Goal: Find specific page/section: Find specific page/section

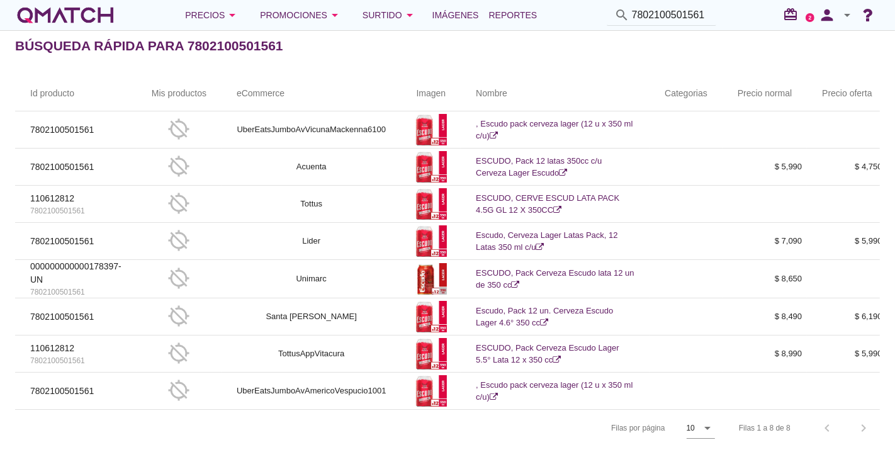
drag, startPoint x: 710, startPoint y: 16, endPoint x: 579, endPoint y: 1, distance: 131.8
click at [347, 58] on div "Precios arrow_drop_down Promociones arrow_drop_down Surtido arrow_drop_down Imá…" at bounding box center [447, 237] width 895 height 474
click at [711, 13] on div "search 7802100501561" at bounding box center [662, 15] width 110 height 21
drag, startPoint x: 708, startPoint y: 13, endPoint x: 512, endPoint y: 23, distance: 196.7
click at [512, 23] on div "Precios arrow_drop_down Promociones arrow_drop_down Surtido arrow_drop_down Imá…" at bounding box center [447, 15] width 865 height 25
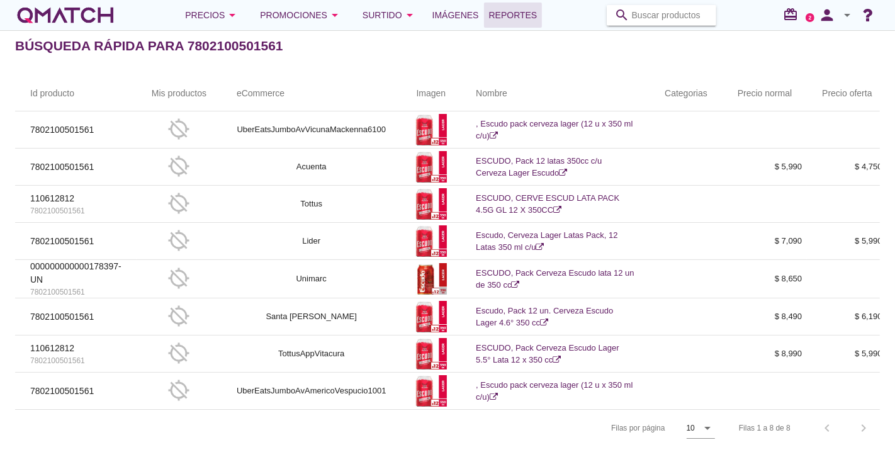
paste input "5,00027E+12"
type input "5,00027E+12"
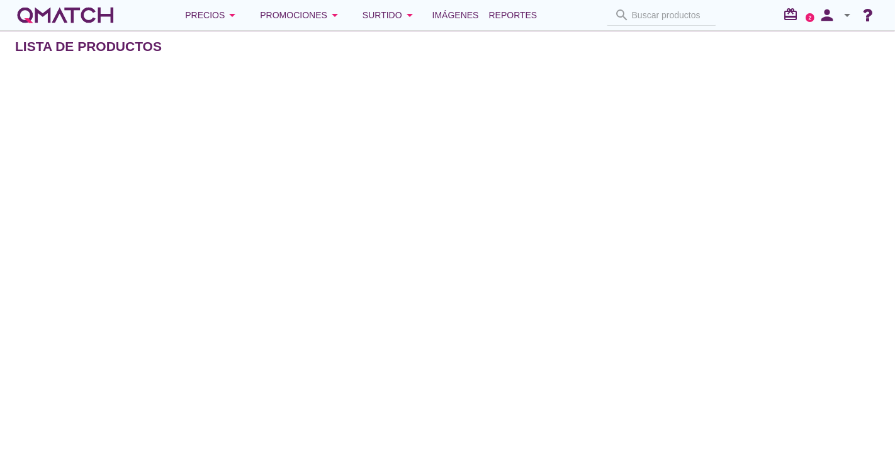
click at [672, 9] on div "search Buscar productos" at bounding box center [662, 15] width 120 height 21
click at [662, 16] on div "search Buscar productos" at bounding box center [662, 15] width 120 height 21
click at [660, 14] on div "search Buscar productos" at bounding box center [662, 15] width 120 height 21
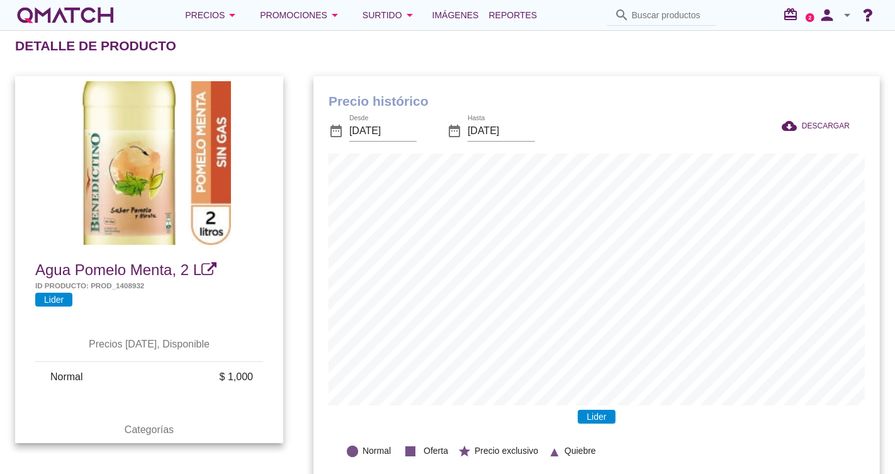
scroll to position [413, 567]
click at [648, 14] on input "Buscar productos" at bounding box center [670, 15] width 77 height 20
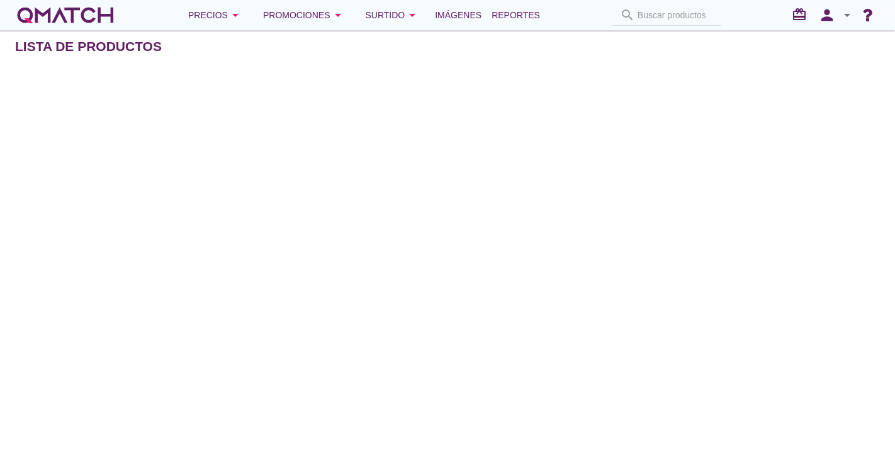
click at [687, 17] on div "search Buscar productos" at bounding box center [667, 15] width 120 height 21
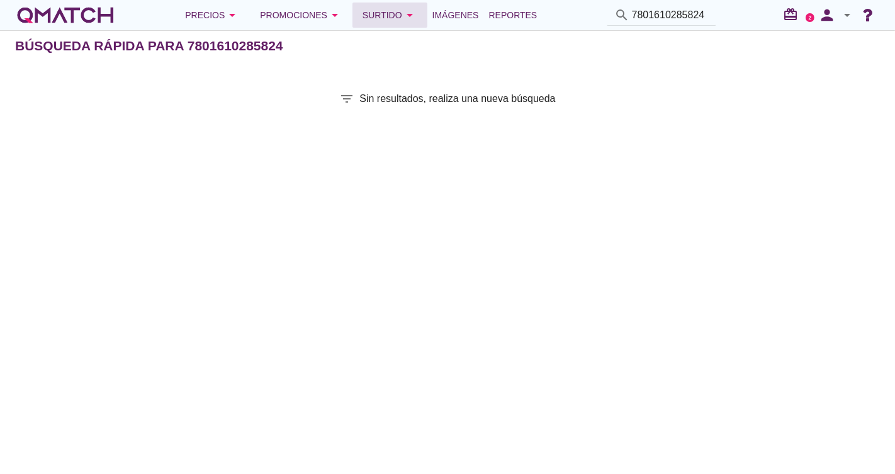
drag, startPoint x: 711, startPoint y: 13, endPoint x: 382, endPoint y: 9, distance: 328.6
click at [382, 9] on div "Precios arrow_drop_down Promociones arrow_drop_down Surtido arrow_drop_down Imá…" at bounding box center [447, 15] width 865 height 25
click at [696, 8] on input "7801610285824" at bounding box center [670, 15] width 77 height 20
drag, startPoint x: 701, startPoint y: 11, endPoint x: 524, endPoint y: 12, distance: 176.3
click at [524, 12] on div "Precios arrow_drop_down Promociones arrow_drop_down Surtido arrow_drop_down Imá…" at bounding box center [447, 15] width 865 height 25
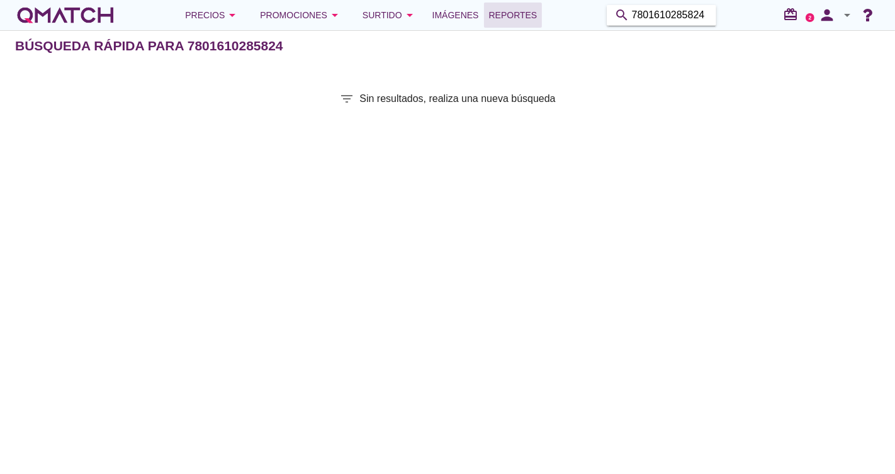
type input "4"
paste input "5,00027E+12"
type input "5,00027E+12"
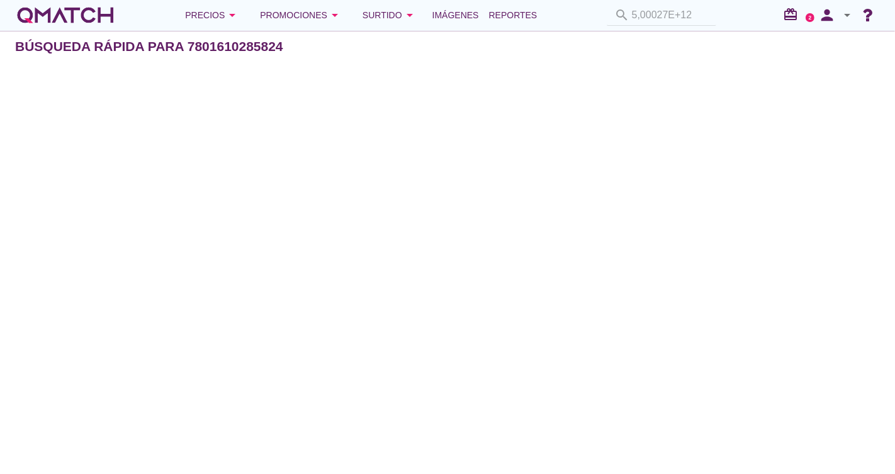
click at [683, 5] on div "search 5,00027E+12" at bounding box center [662, 15] width 120 height 21
click at [689, 14] on div "search 5,00027E+12" at bounding box center [662, 15] width 120 height 21
click at [691, 15] on div "search 5,00027E+12" at bounding box center [662, 15] width 120 height 21
click at [686, 13] on div "search 5,00027E+12" at bounding box center [662, 15] width 120 height 21
click at [683, 16] on div "search 5,00027E+12" at bounding box center [662, 15] width 120 height 21
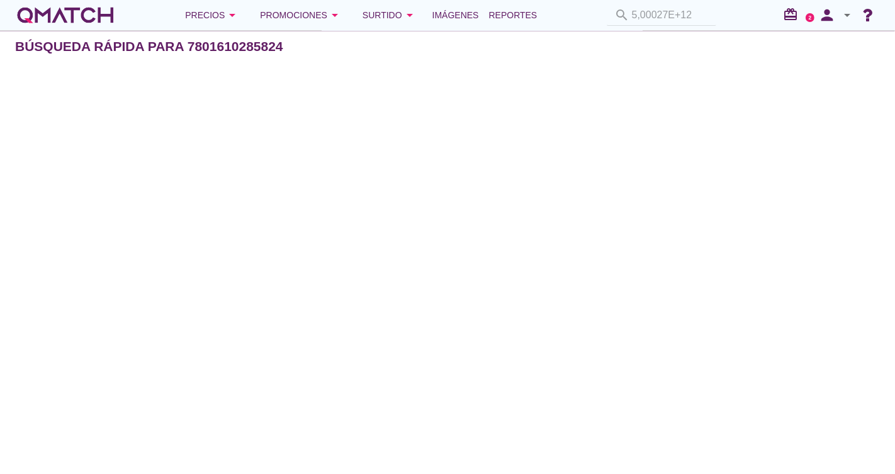
click at [675, 16] on div "search 5,00027E+12" at bounding box center [662, 15] width 120 height 21
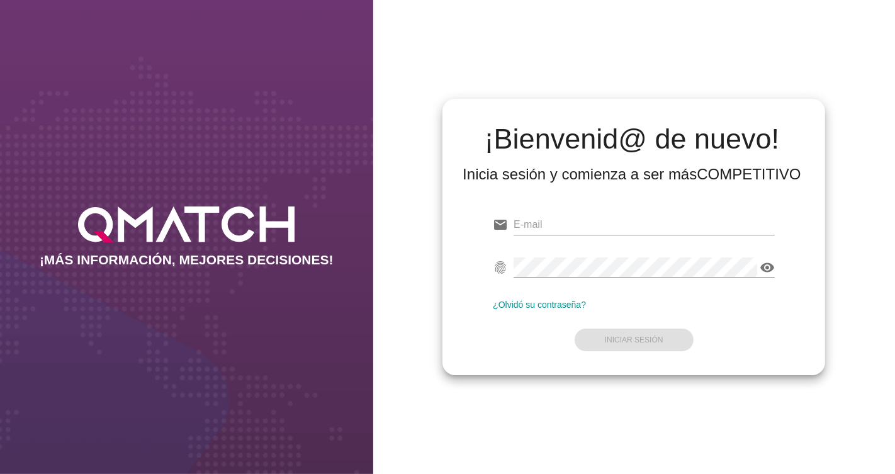
type input "[EMAIL_ADDRESS][PERSON_NAME][DOMAIN_NAME]"
click at [704, 308] on div "¿Olvidó su contraseña?" at bounding box center [634, 305] width 282 height 10
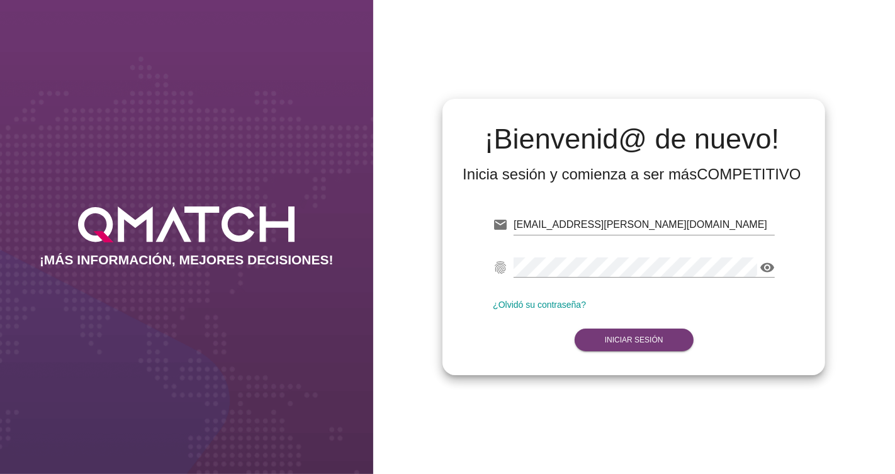
click at [672, 329] on button "Iniciar Sesión" at bounding box center [634, 340] width 119 height 23
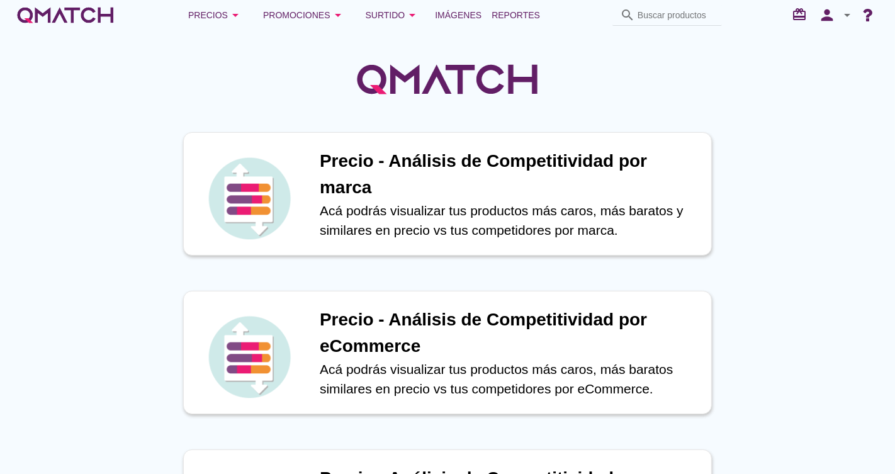
click at [672, 4] on div "Precios arrow_drop_down Promociones arrow_drop_down Surtido arrow_drop_down Imá…" at bounding box center [447, 15] width 865 height 25
click at [674, 15] on input "Buscar productos" at bounding box center [676, 15] width 77 height 20
paste input "[CREDIT_CARD_NUMBER]"
type input "[CREDIT_CARD_NUMBER]"
